Goal: Task Accomplishment & Management: Complete application form

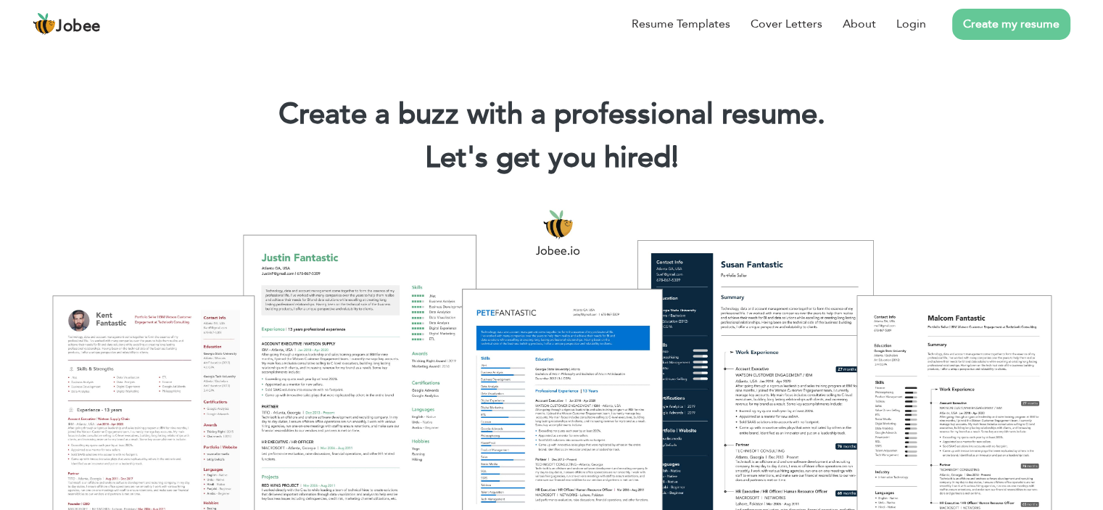
click at [983, 14] on link "Create my resume" at bounding box center [1012, 24] width 118 height 31
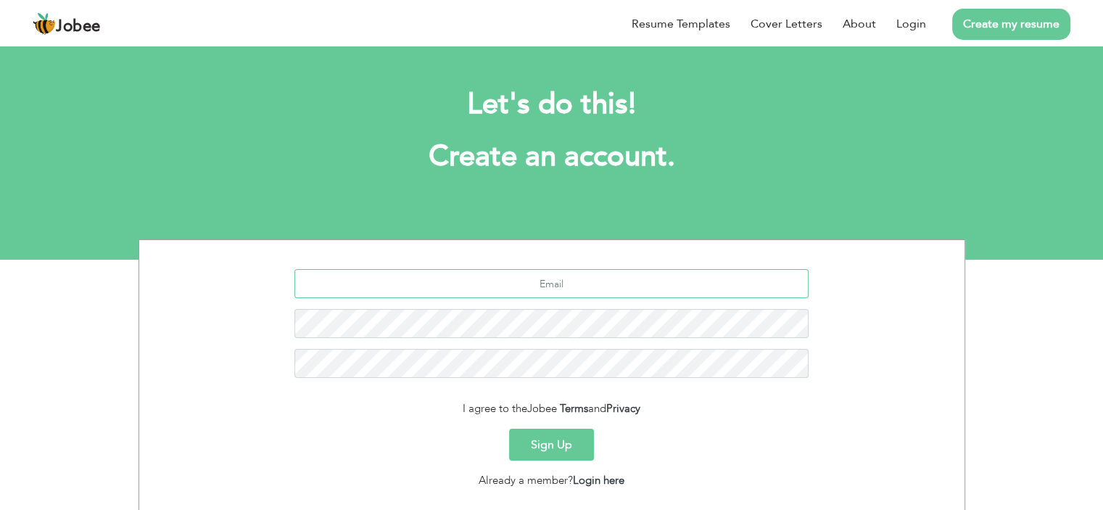
click at [594, 276] on input "text" at bounding box center [552, 283] width 514 height 29
type input "ahmibhai@gmail.com"
click at [546, 440] on button "Sign Up" at bounding box center [551, 445] width 85 height 32
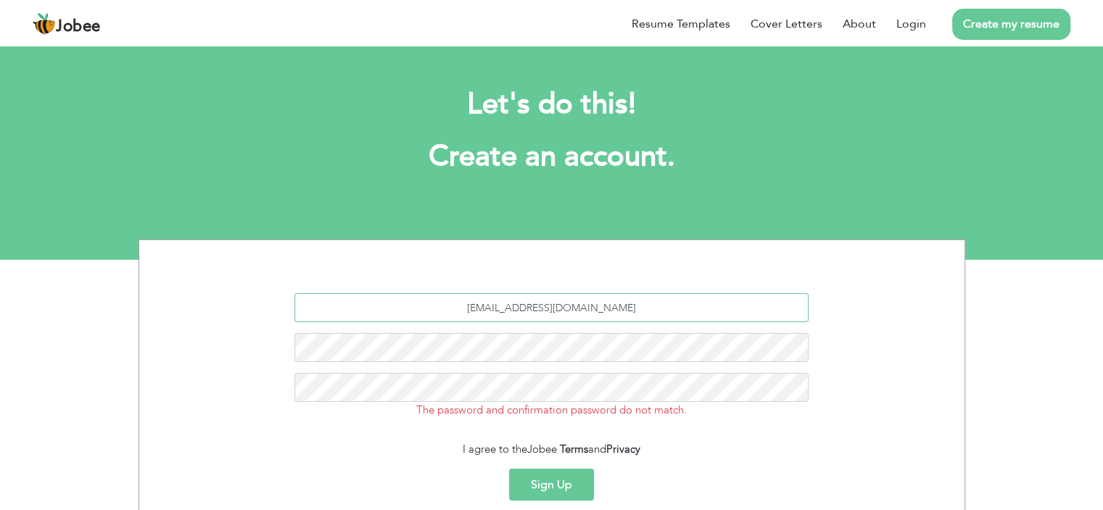
click at [544, 301] on input "ahmibhai@gmail.com" at bounding box center [552, 307] width 514 height 29
type input "[EMAIL_ADDRESS][DOMAIN_NAME]"
click at [545, 498] on button "Sign Up" at bounding box center [551, 485] width 85 height 32
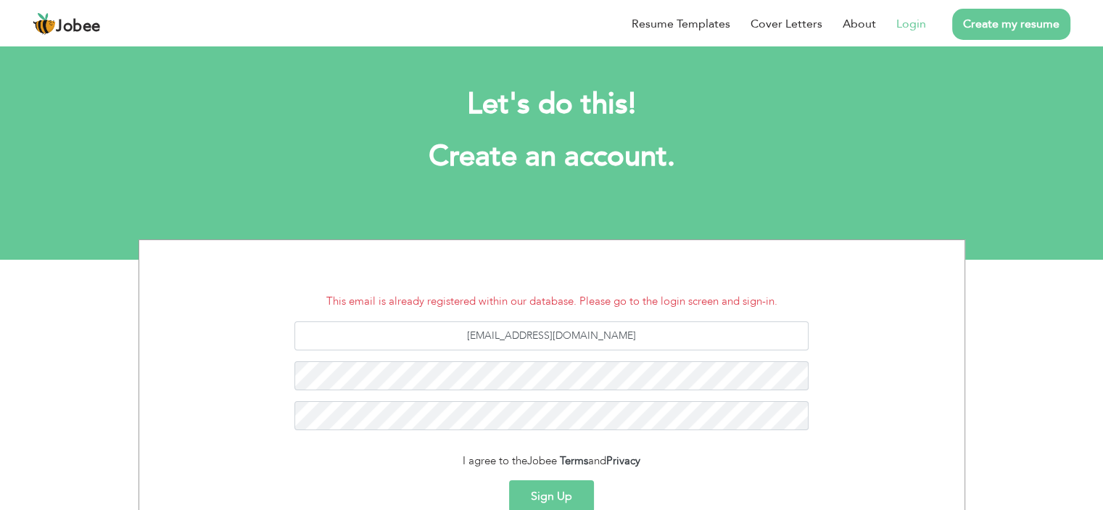
click at [904, 29] on link "Login" at bounding box center [912, 23] width 30 height 17
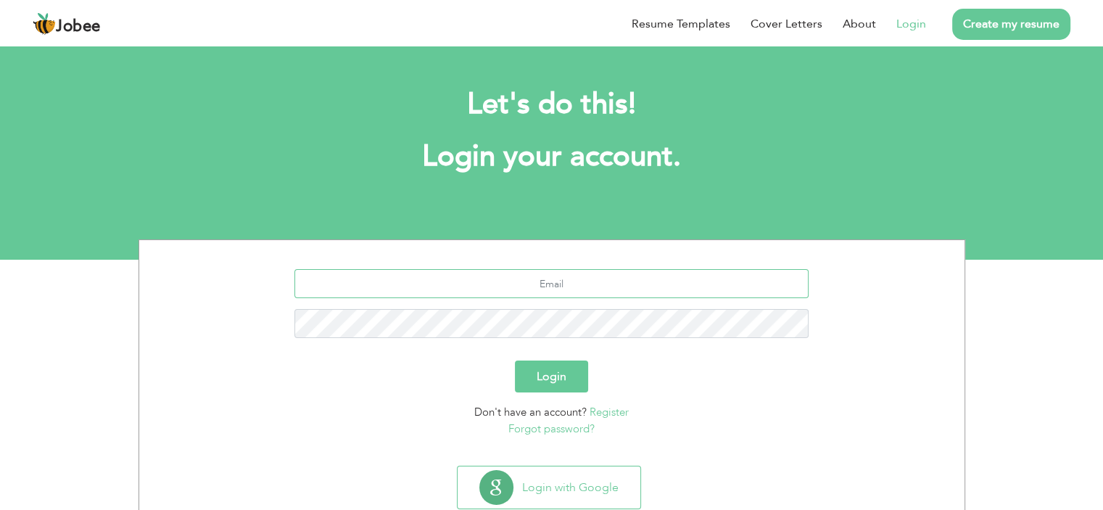
click at [557, 281] on input "text" at bounding box center [552, 283] width 514 height 29
type input "ahmibhai1@gmail.com"
click at [543, 376] on button "Login" at bounding box center [551, 377] width 73 height 32
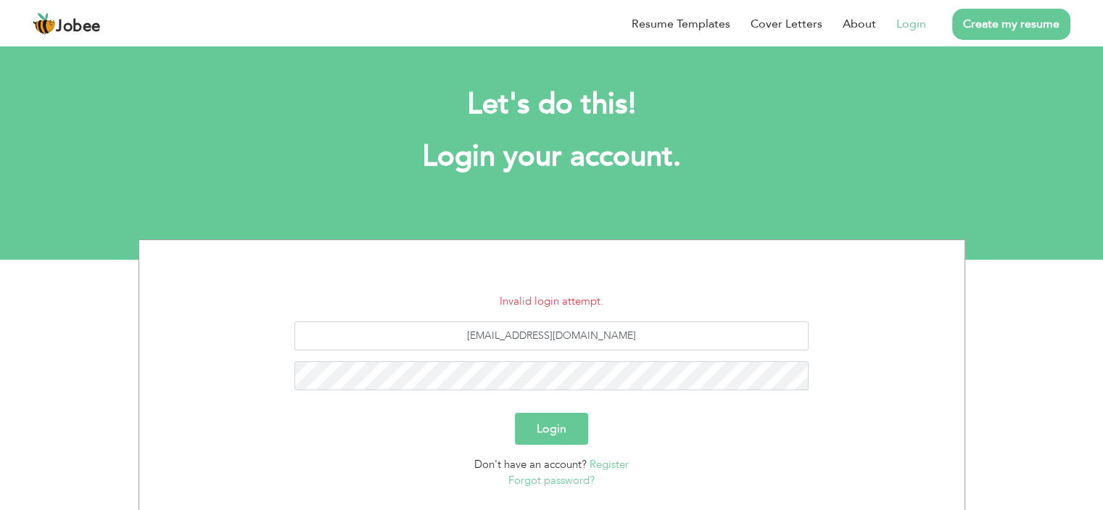
click at [560, 487] on link "Forgot password?" at bounding box center [552, 480] width 86 height 15
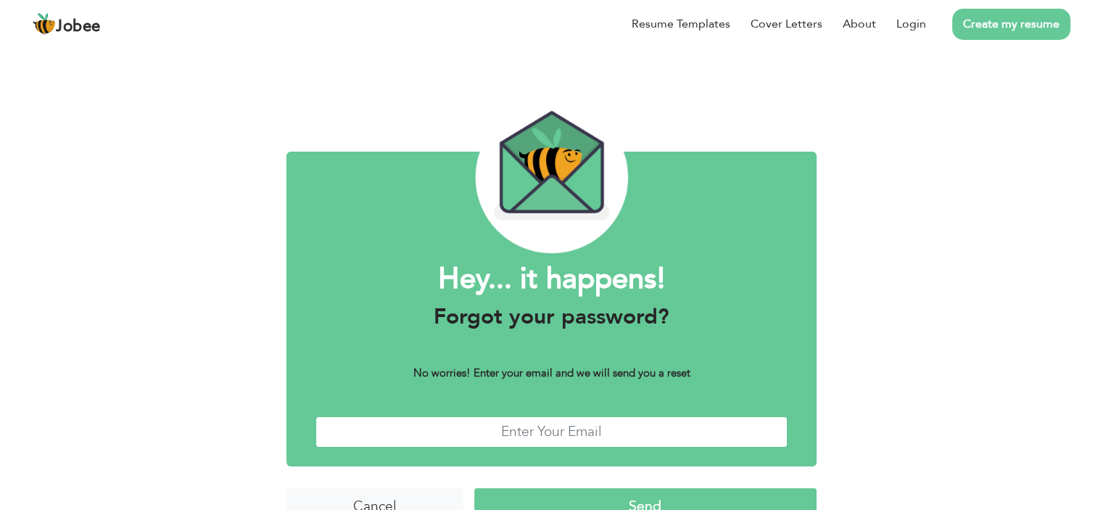
click at [527, 439] on input "text" at bounding box center [552, 431] width 472 height 31
type input "[EMAIL_ADDRESS][DOMAIN_NAME]"
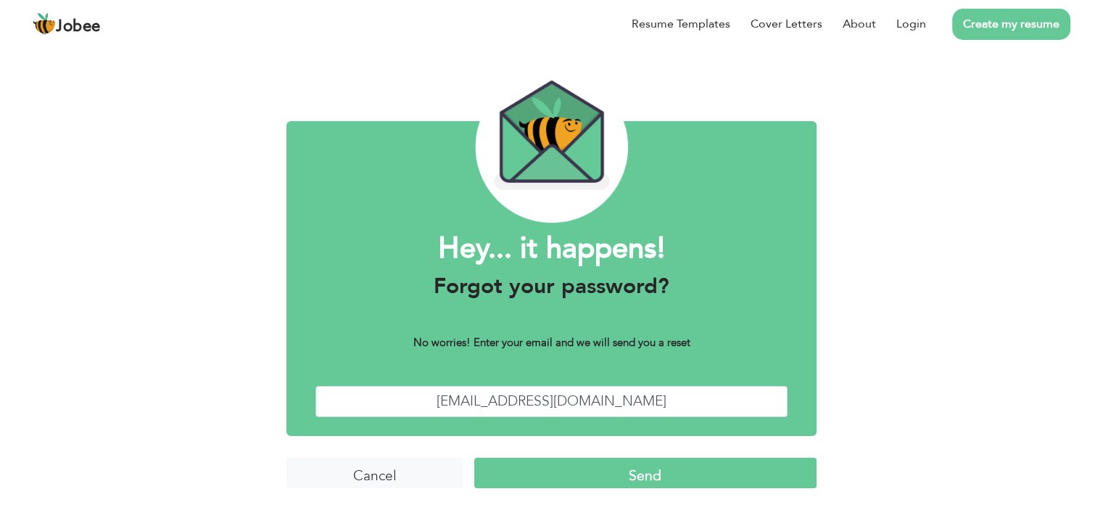
click at [665, 480] on input "Send" at bounding box center [645, 473] width 342 height 31
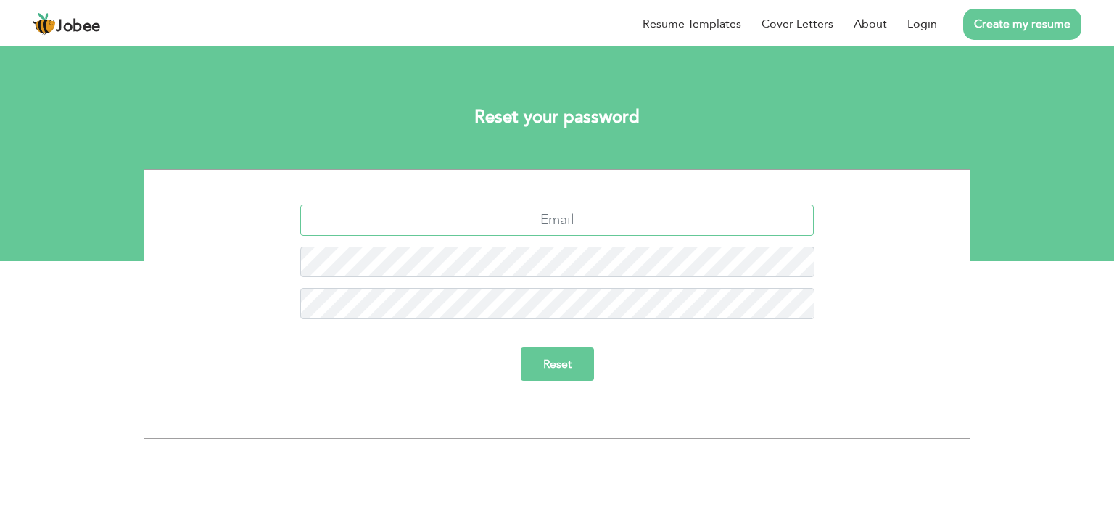
click at [532, 209] on input "text" at bounding box center [557, 220] width 514 height 31
type input "[EMAIL_ADDRESS][DOMAIN_NAME]"
click at [563, 350] on input "Reset" at bounding box center [557, 363] width 73 height 33
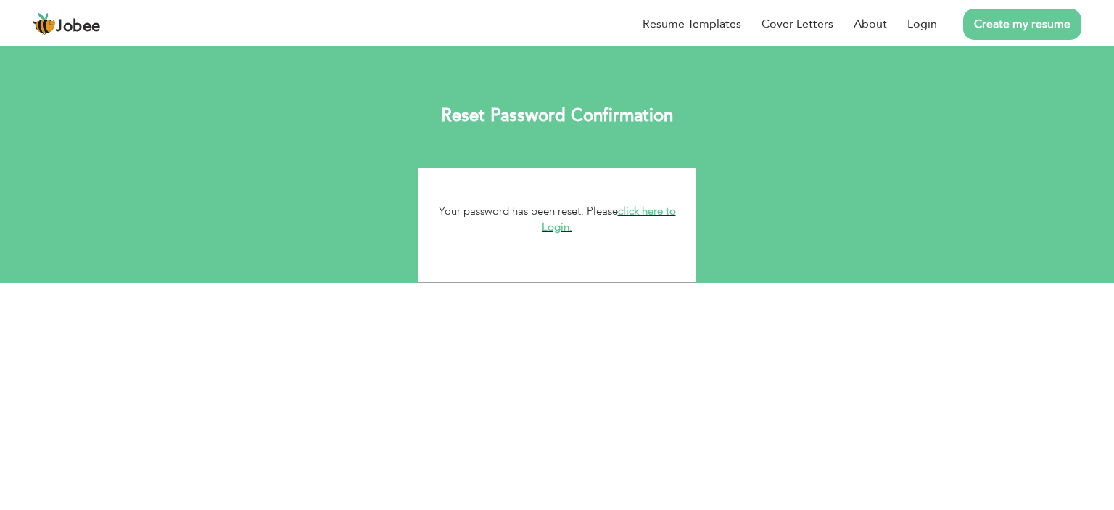
click at [633, 214] on link "click here to Login." at bounding box center [609, 219] width 134 height 31
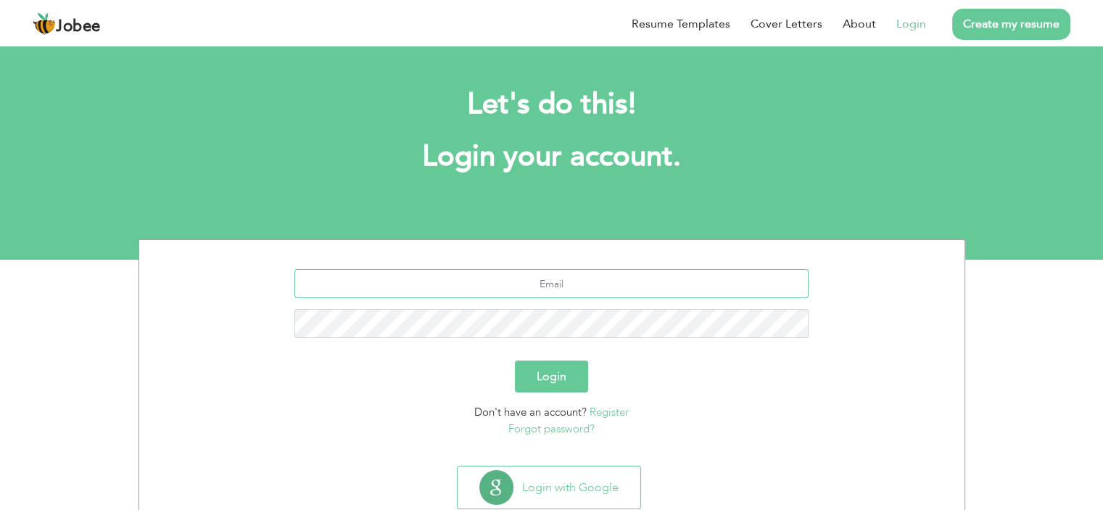
click at [570, 275] on input "text" at bounding box center [552, 283] width 514 height 29
type input "ahmibhai1@gmail.com"
click at [546, 374] on button "Login" at bounding box center [551, 377] width 73 height 32
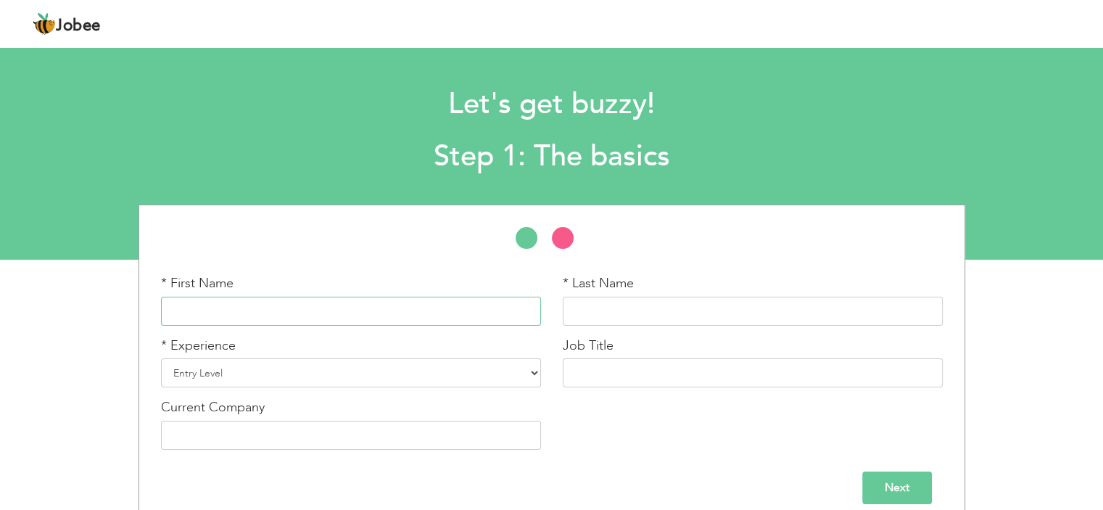
click at [434, 308] on input "text" at bounding box center [351, 311] width 380 height 29
type input "[DEMOGRAPHIC_DATA]"
type input "[PERSON_NAME]"
click at [326, 383] on select "Entry Level Less than 1 Year 1 Year 2 Years 3 Years 4 Years 5 Years 6 Years 7 Y…" at bounding box center [351, 372] width 380 height 29
select select "3"
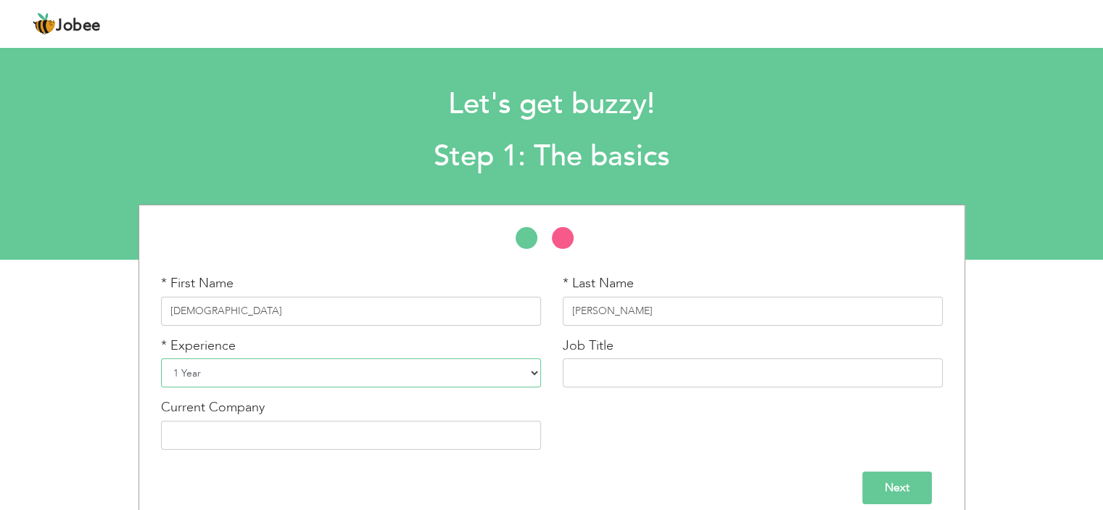
click at [161, 358] on select "Entry Level Less than 1 Year 1 Year 2 Years 3 Years 4 Years 5 Years 6 Years 7 Y…" at bounding box center [351, 372] width 380 height 29
click at [603, 363] on input "text" at bounding box center [753, 372] width 380 height 29
type input "Graphic Designer"
click at [353, 438] on input "text" at bounding box center [351, 435] width 380 height 29
click at [713, 463] on div "Next" at bounding box center [552, 483] width 804 height 44
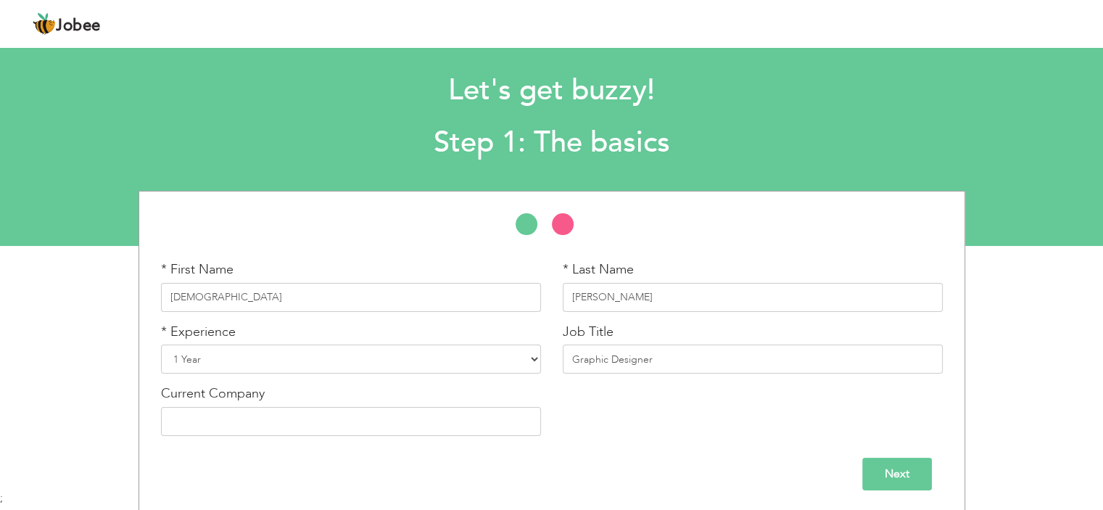
scroll to position [15, 0]
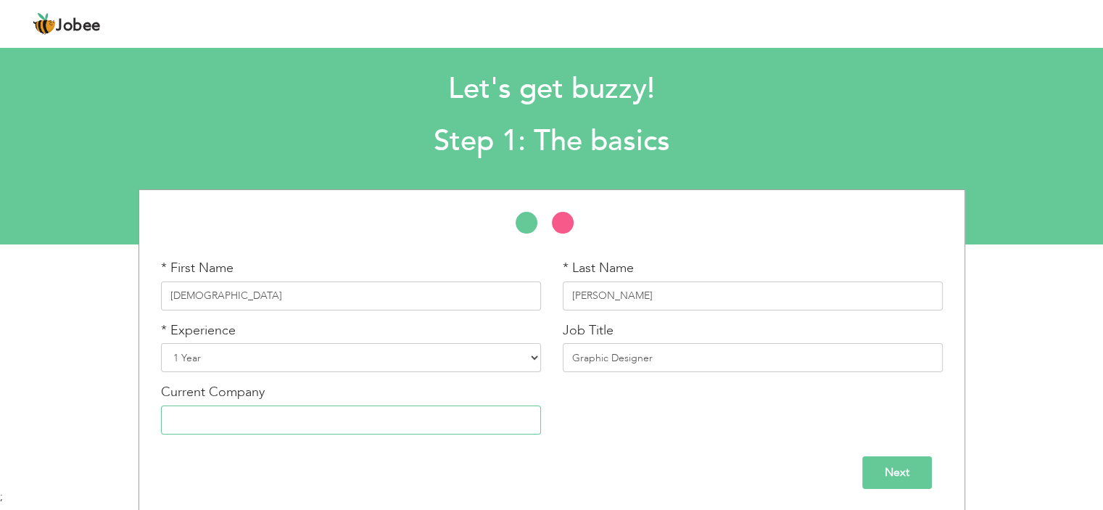
click at [268, 422] on input "text" at bounding box center [351, 420] width 380 height 29
click at [250, 422] on input "text" at bounding box center [351, 420] width 380 height 29
type input "p"
type input "Peak Solution"
click at [902, 469] on input "Next" at bounding box center [898, 472] width 70 height 33
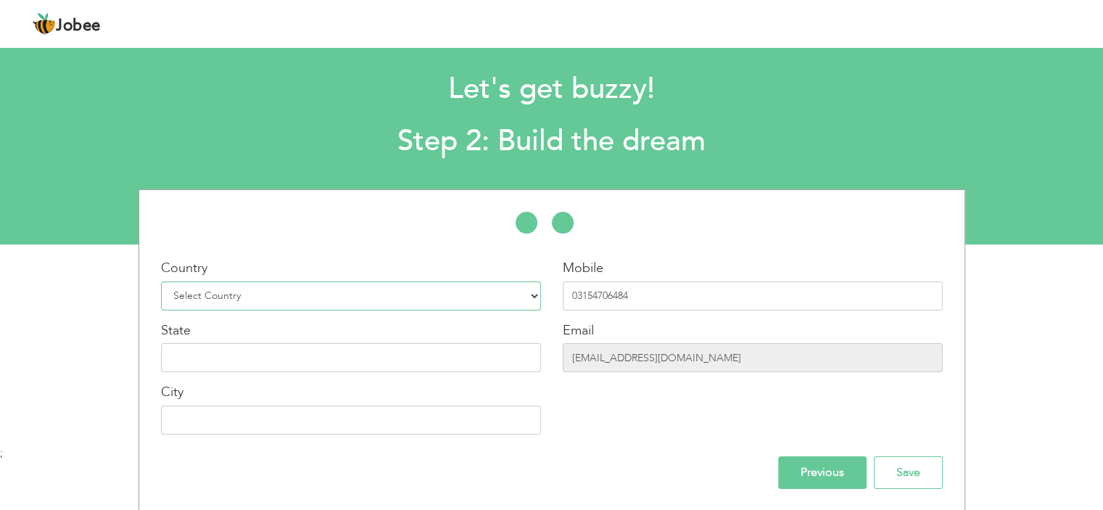
click at [316, 294] on select "Select Country [GEOGRAPHIC_DATA] [GEOGRAPHIC_DATA] [GEOGRAPHIC_DATA] [US_STATE]…" at bounding box center [351, 295] width 380 height 29
select select "166"
click at [161, 281] on select "Select Country [GEOGRAPHIC_DATA] [GEOGRAPHIC_DATA] [GEOGRAPHIC_DATA] [US_STATE]…" at bounding box center [351, 295] width 380 height 29
click at [659, 300] on input "03154706484" at bounding box center [753, 295] width 380 height 29
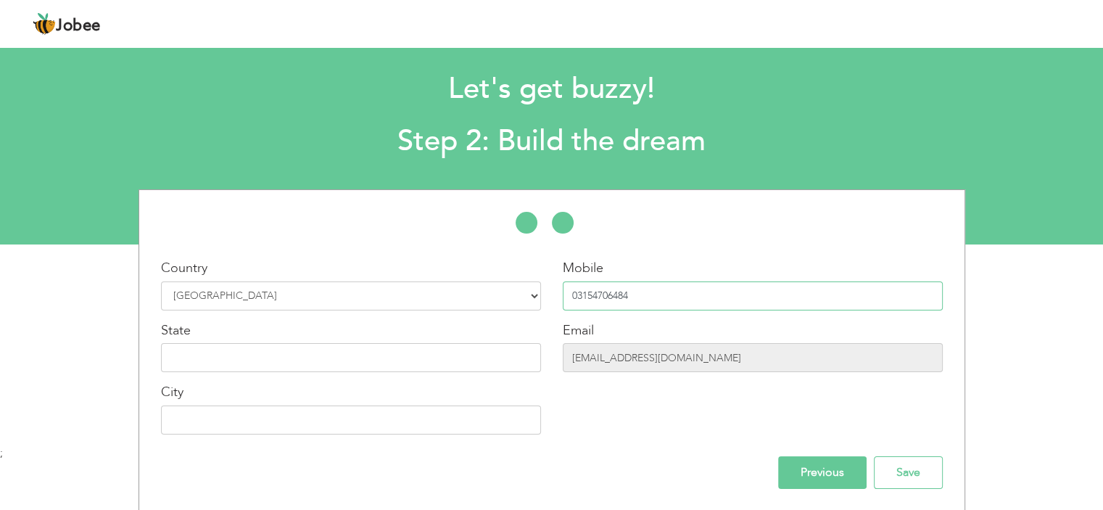
click at [659, 300] on input "03154706484" at bounding box center [753, 295] width 380 height 29
type input "03044903181"
click at [310, 359] on input "text" at bounding box center [351, 357] width 380 height 29
type input "l"
type input "lahoe"
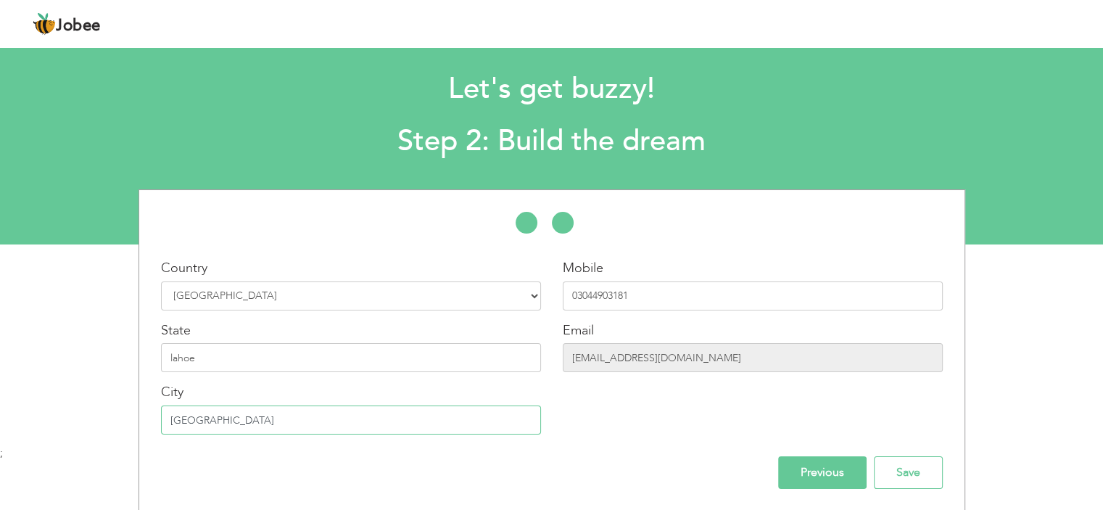
click at [215, 423] on input "[GEOGRAPHIC_DATA]" at bounding box center [351, 420] width 380 height 29
type input "[GEOGRAPHIC_DATA]"
click at [224, 353] on input "lahoe" at bounding box center [351, 357] width 380 height 29
drag, startPoint x: 205, startPoint y: 357, endPoint x: 119, endPoint y: 358, distance: 86.3
click at [119, 358] on div "* First Name [DEMOGRAPHIC_DATA] * Last Name [PERSON_NAME] * Experience Entry Le…" at bounding box center [551, 350] width 1103 height 322
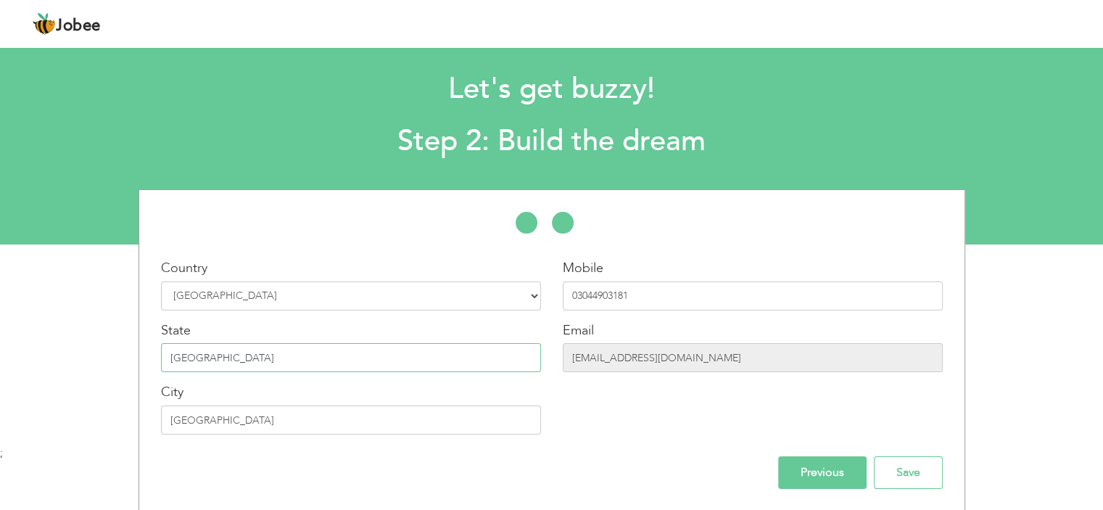
type input "[GEOGRAPHIC_DATA]"
click at [902, 467] on input "Save" at bounding box center [908, 472] width 69 height 33
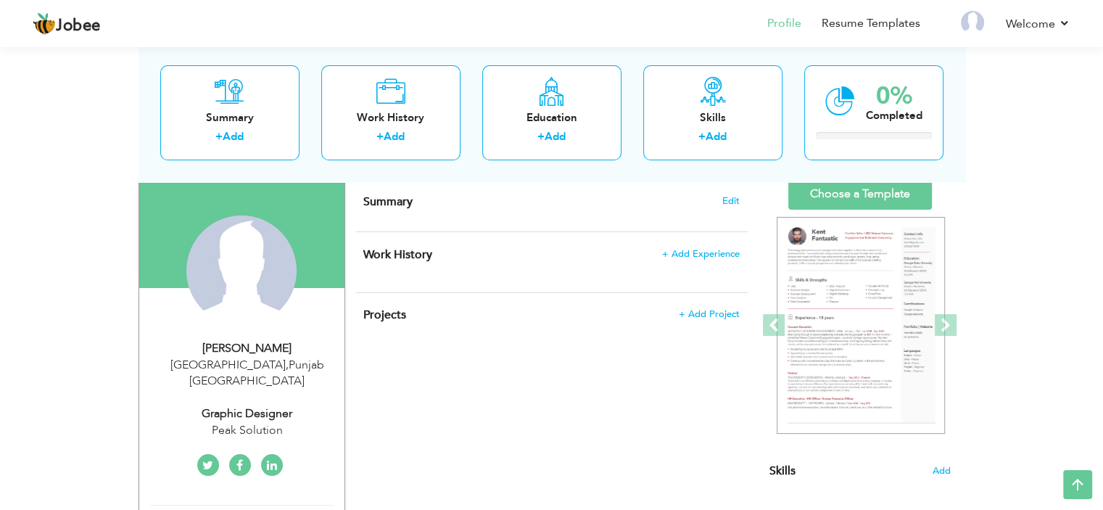
scroll to position [91, 0]
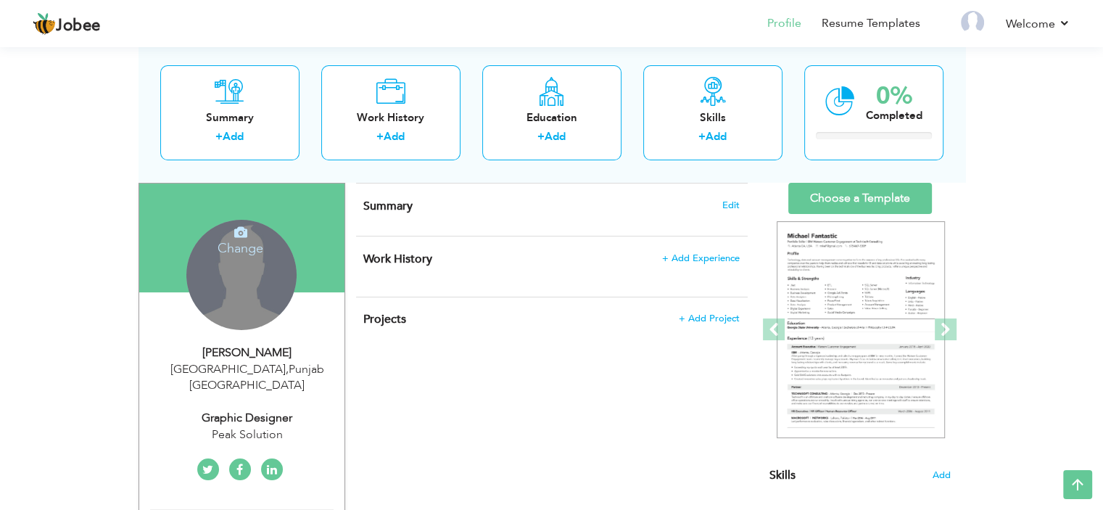
click at [232, 294] on div "Change Remove" at bounding box center [241, 275] width 110 height 110
click at [236, 229] on icon at bounding box center [240, 232] width 13 height 13
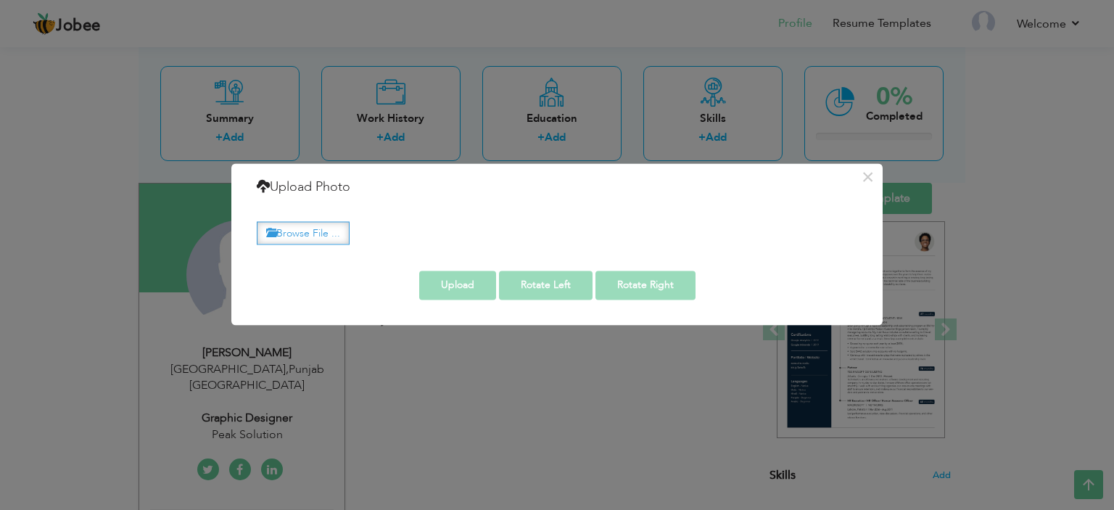
click at [303, 231] on label "Browse File ..." at bounding box center [303, 233] width 93 height 22
click at [0, 0] on input "Browse File ..." at bounding box center [0, 0] width 0 height 0
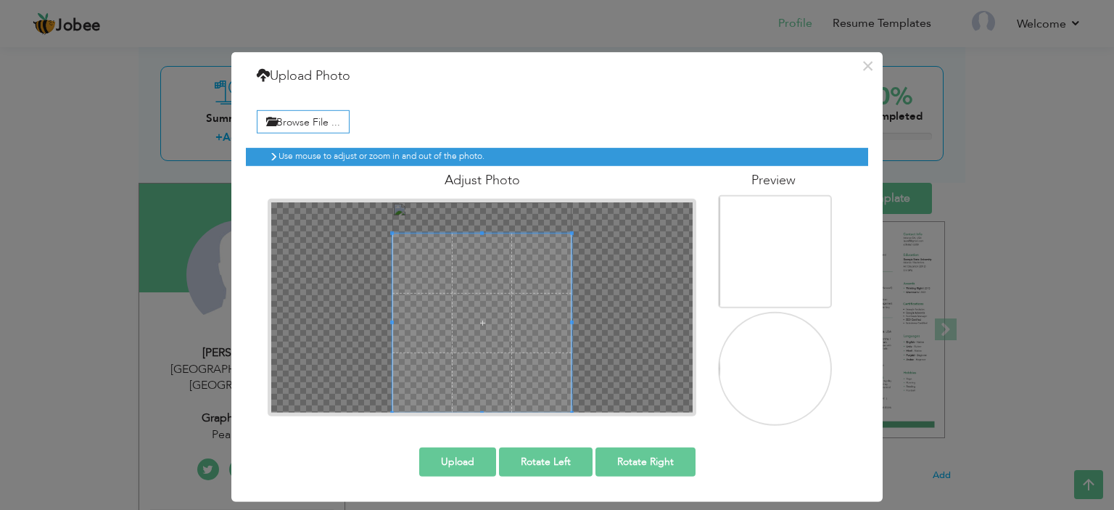
click at [609, 404] on div at bounding box center [481, 307] width 421 height 210
click at [453, 466] on button "Upload" at bounding box center [457, 462] width 77 height 29
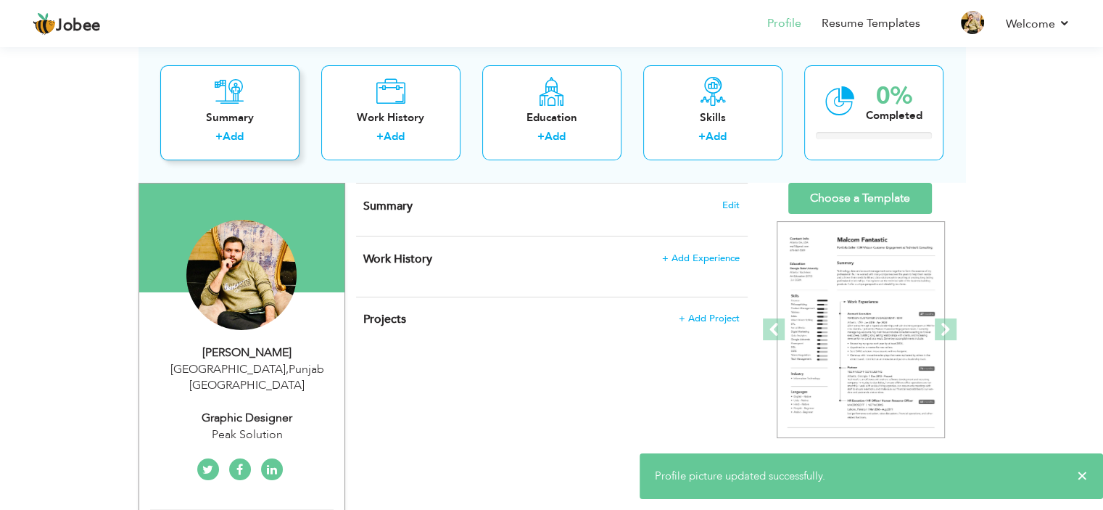
click at [250, 133] on div "+ Add" at bounding box center [230, 139] width 116 height 19
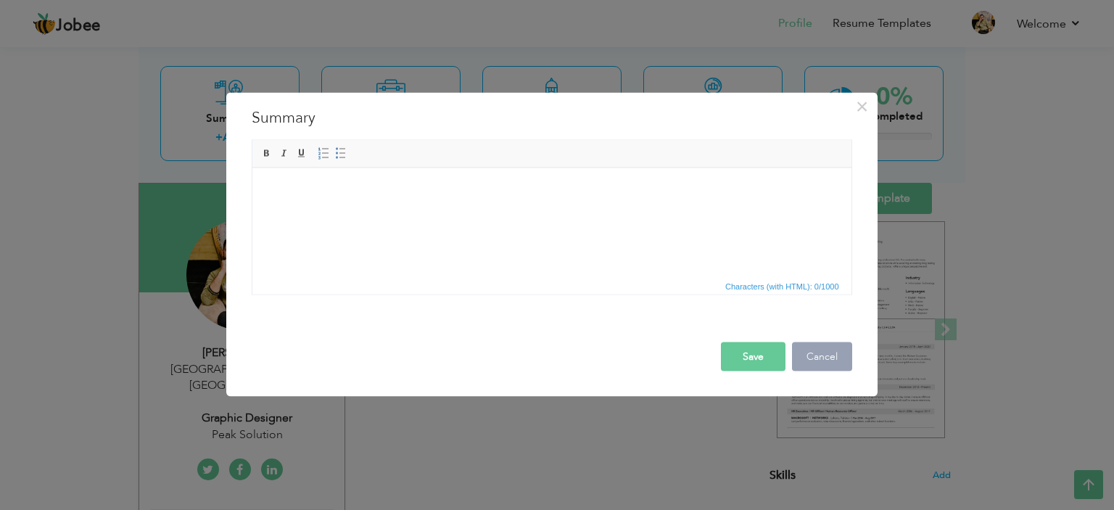
click at [813, 362] on button "Cancel" at bounding box center [822, 356] width 60 height 29
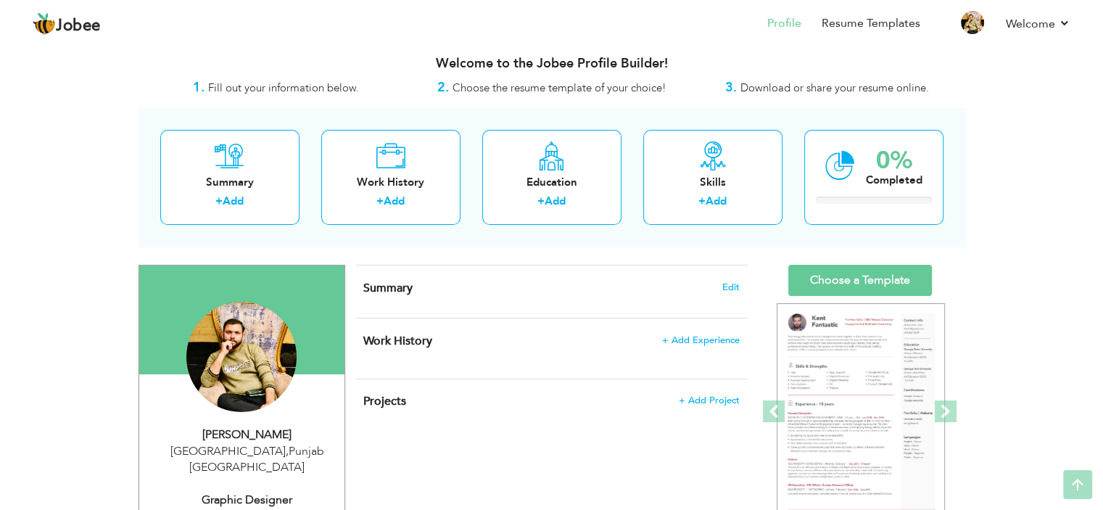
scroll to position [6, 0]
